Goal: Task Accomplishment & Management: Use online tool/utility

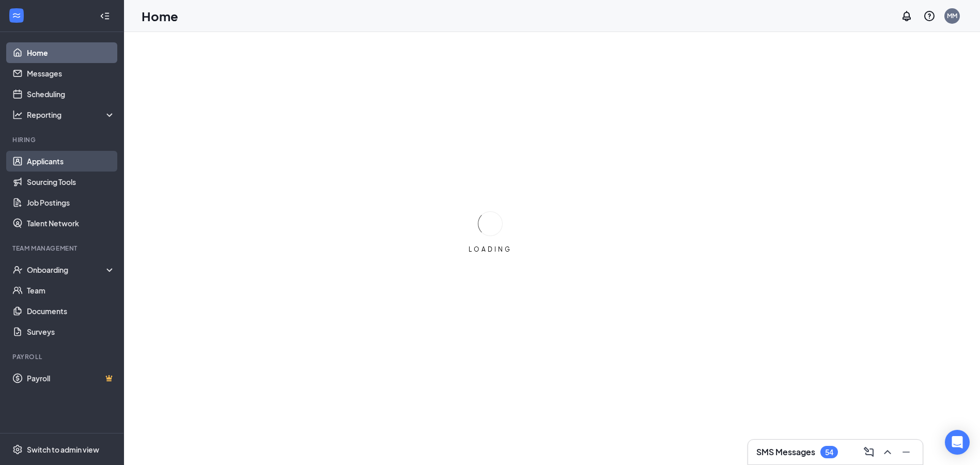
click at [65, 162] on link "Applicants" at bounding box center [71, 161] width 88 height 21
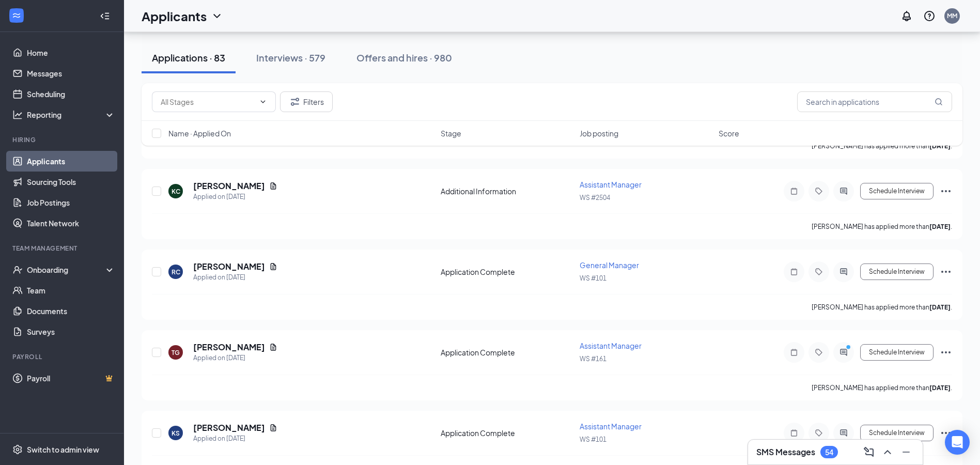
scroll to position [2480, 0]
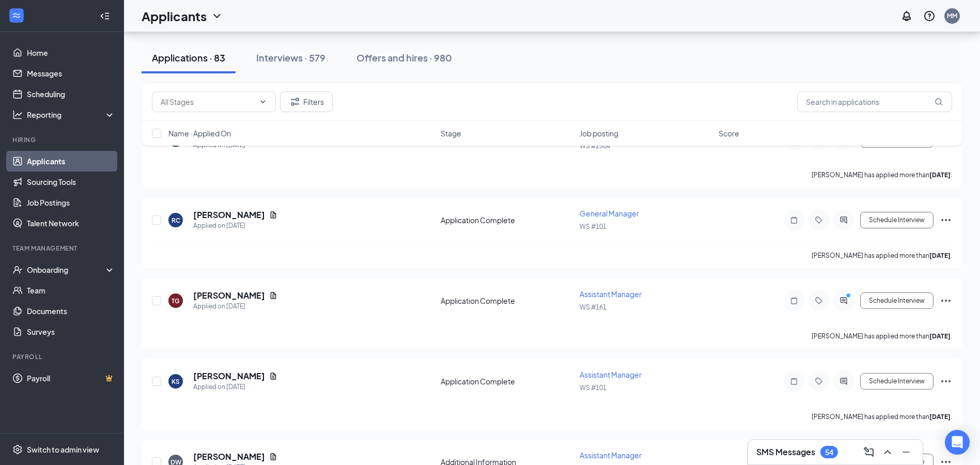
click at [294, 63] on div "Interviews · 579" at bounding box center [290, 57] width 69 height 13
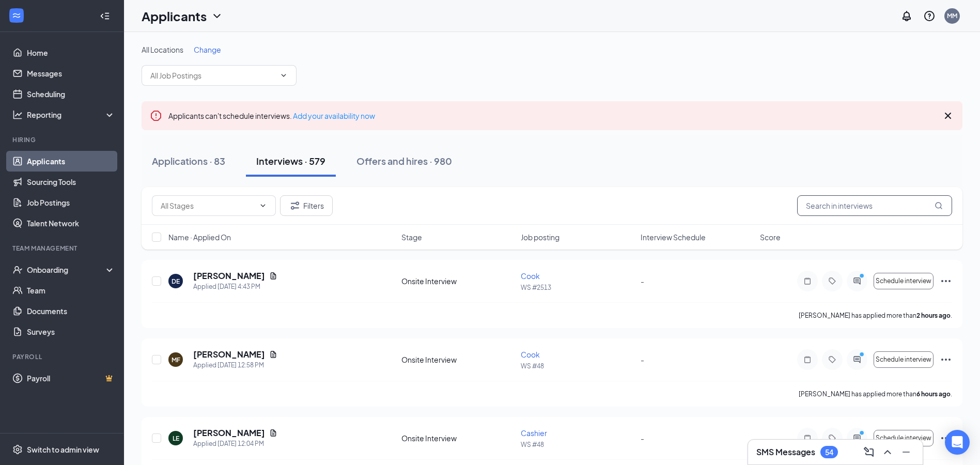
click at [849, 214] on input "text" at bounding box center [874, 205] width 155 height 21
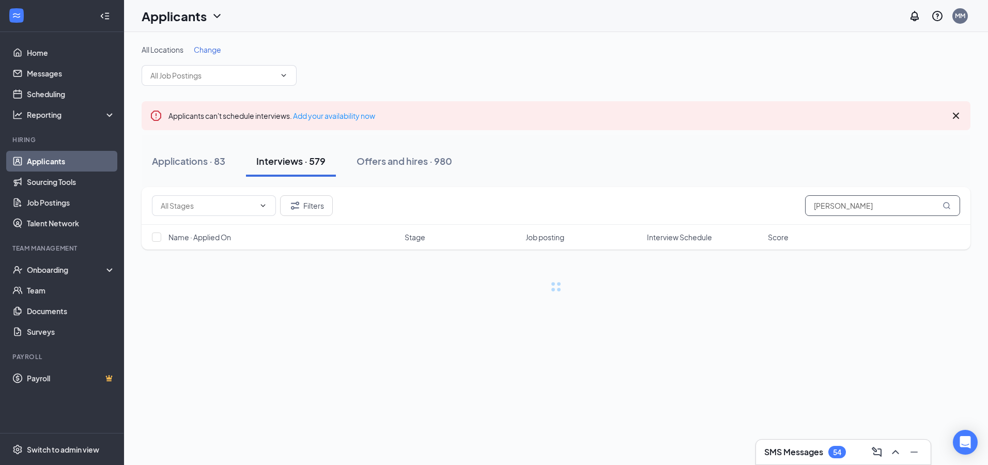
type input "[PERSON_NAME]"
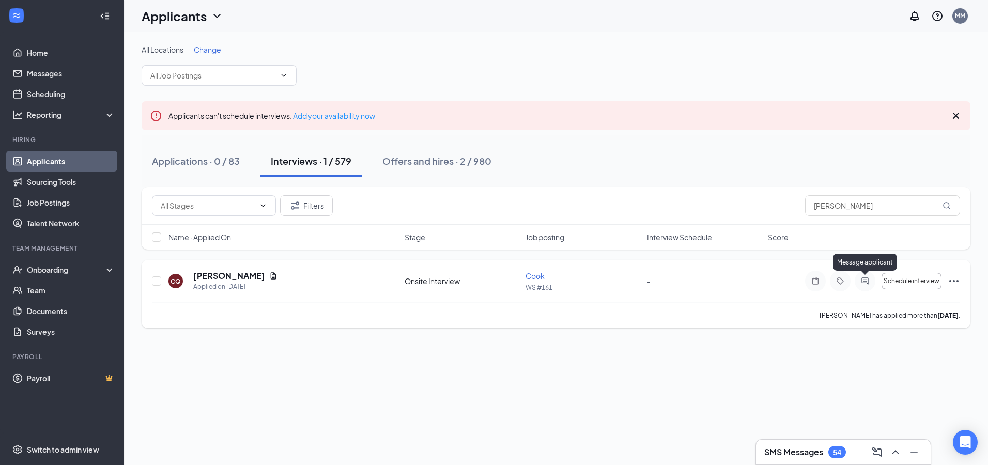
click at [868, 281] on icon "ActiveChat" at bounding box center [865, 281] width 12 height 8
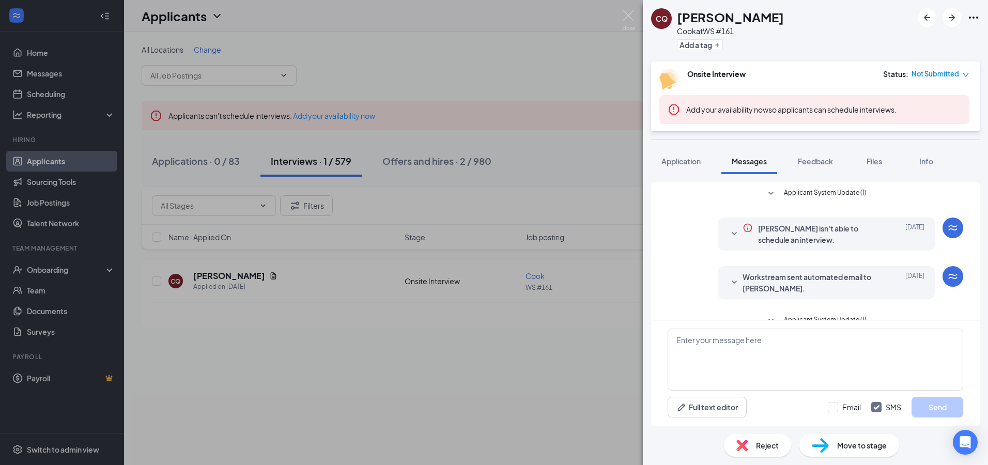
scroll to position [68, 0]
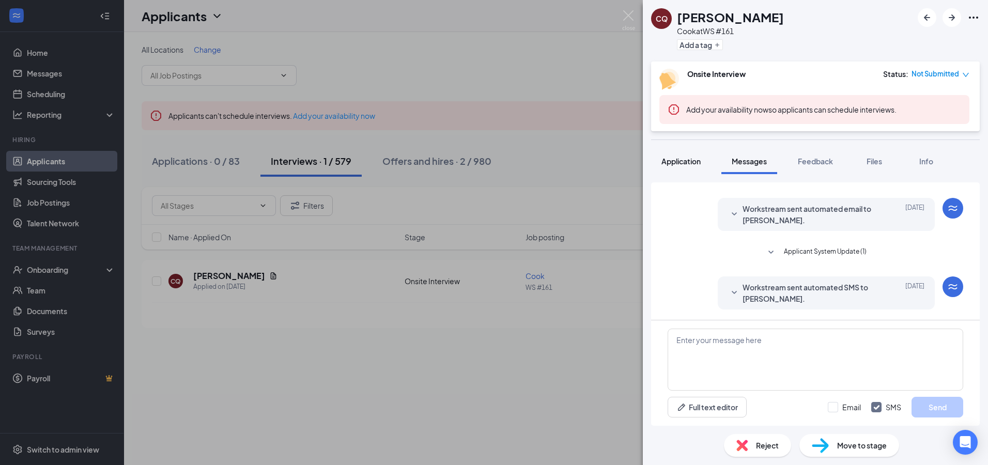
click at [690, 160] on span "Application" at bounding box center [680, 161] width 39 height 9
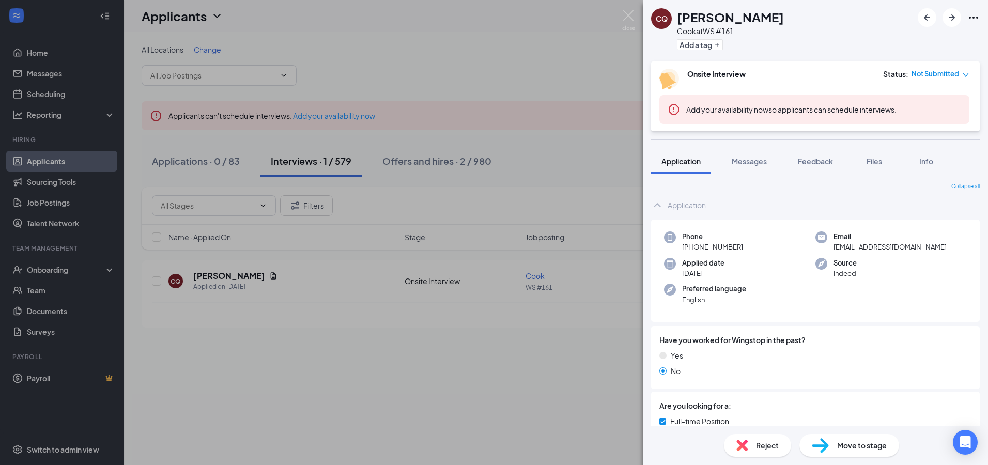
click at [280, 341] on div "CQ [PERSON_NAME] at WS #161 Add a tag Onsite Interview Status : Not Submitted A…" at bounding box center [494, 232] width 988 height 465
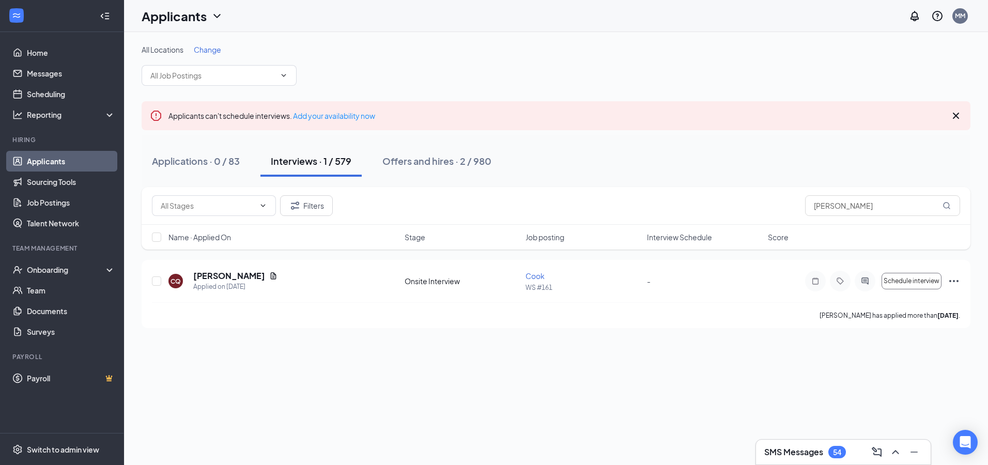
click at [214, 12] on icon "ChevronDown" at bounding box center [217, 16] width 12 height 12
click at [167, 44] on link "Applicants" at bounding box center [204, 45] width 112 height 10
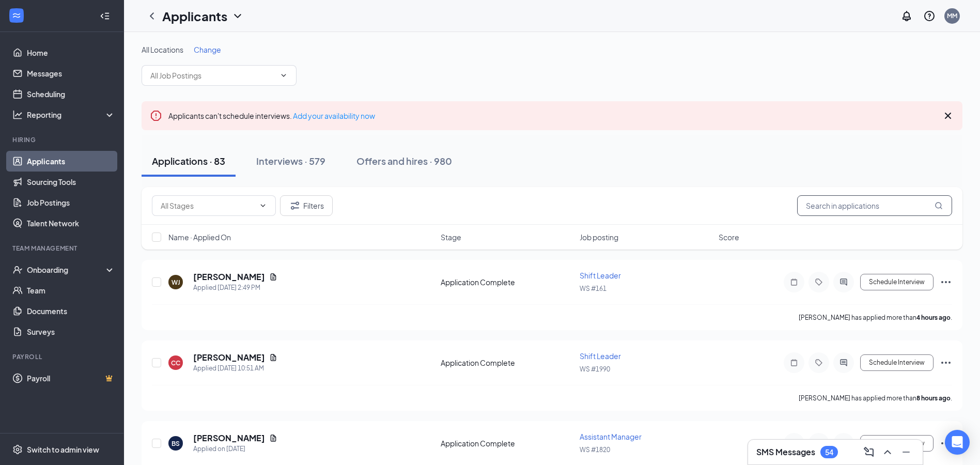
click at [822, 208] on input "text" at bounding box center [874, 205] width 155 height 21
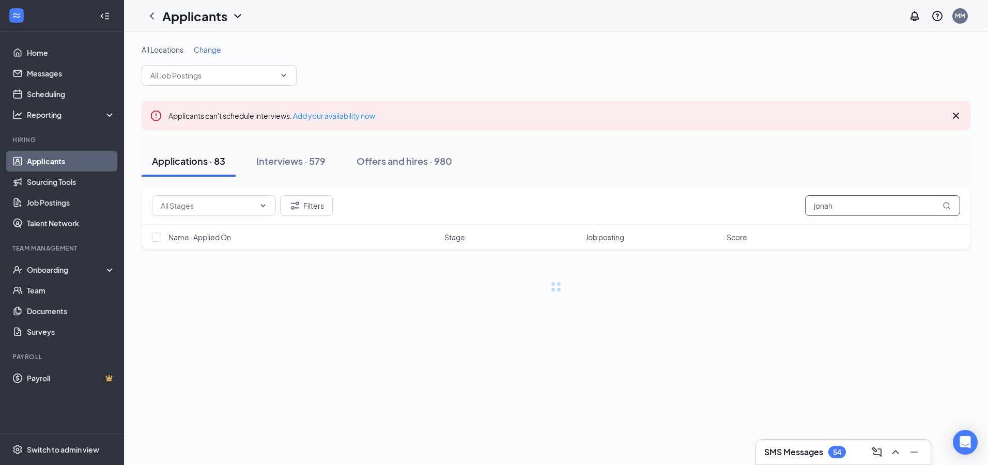
type input "jonah"
click at [325, 160] on div "Interviews · 0 / 579" at bounding box center [313, 161] width 84 height 13
